Goal: Find specific page/section: Find specific page/section

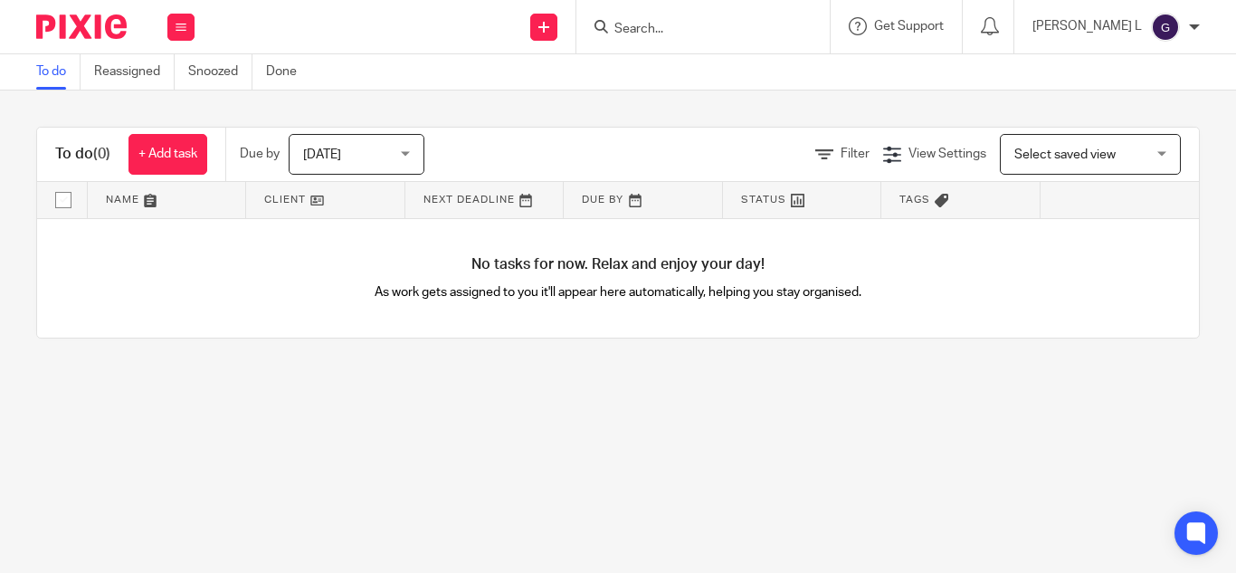
click at [746, 20] on form at bounding box center [709, 26] width 193 height 23
click at [706, 26] on input "Search" at bounding box center [694, 30] width 163 height 16
type input "MM STR"
click at [725, 46] on div "Mm Str ategy Consulting Ltd" at bounding box center [721, 71] width 253 height 56
click at [724, 52] on div "Mm Str ategy Consulting Ltd" at bounding box center [721, 71] width 253 height 56
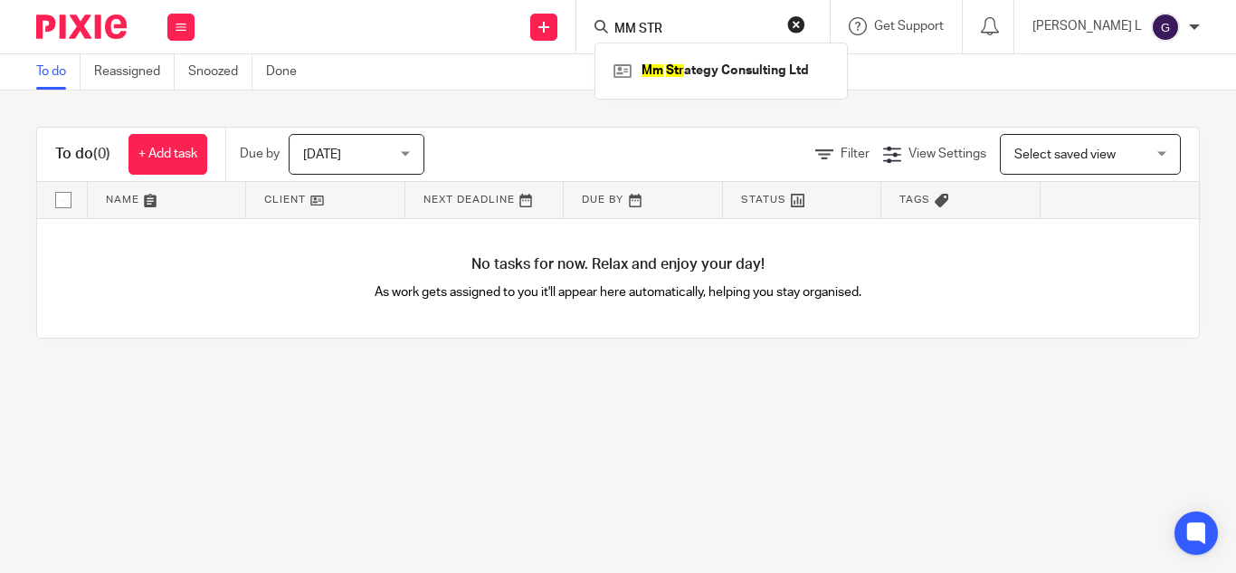
click at [724, 55] on div "Mm Str ategy Consulting Ltd" at bounding box center [721, 71] width 253 height 56
click at [721, 70] on link at bounding box center [721, 70] width 224 height 27
click at [718, 67] on link at bounding box center [721, 70] width 224 height 27
click at [718, 62] on link at bounding box center [721, 70] width 224 height 27
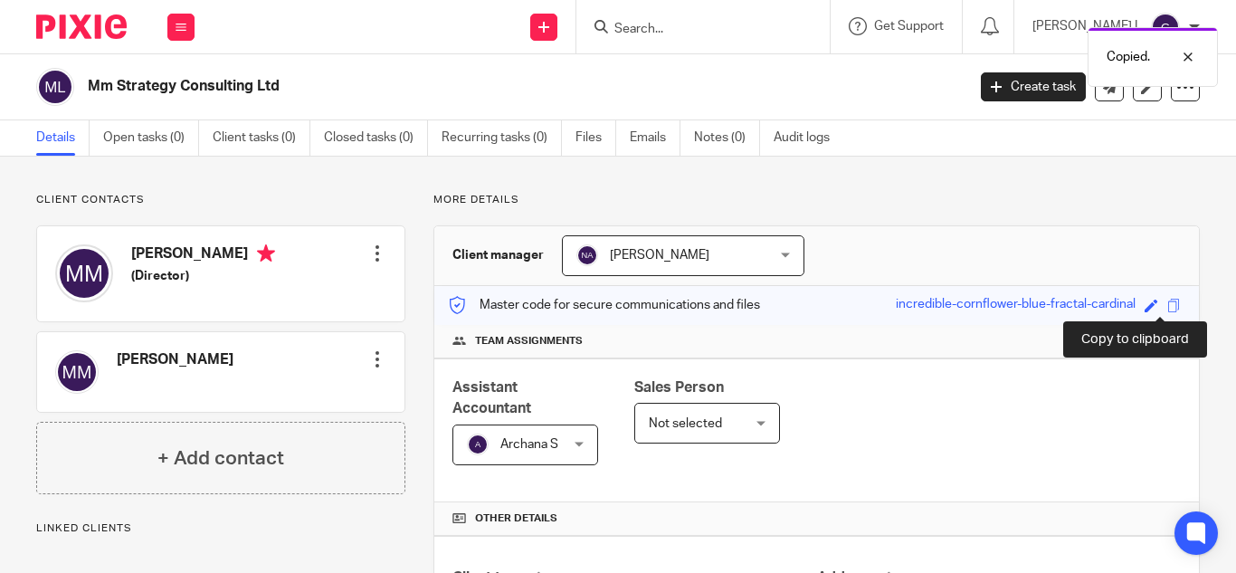
click at [1168, 301] on span at bounding box center [1175, 306] width 14 height 14
click at [1168, 299] on span at bounding box center [1175, 306] width 14 height 14
